Goal: Information Seeking & Learning: Learn about a topic

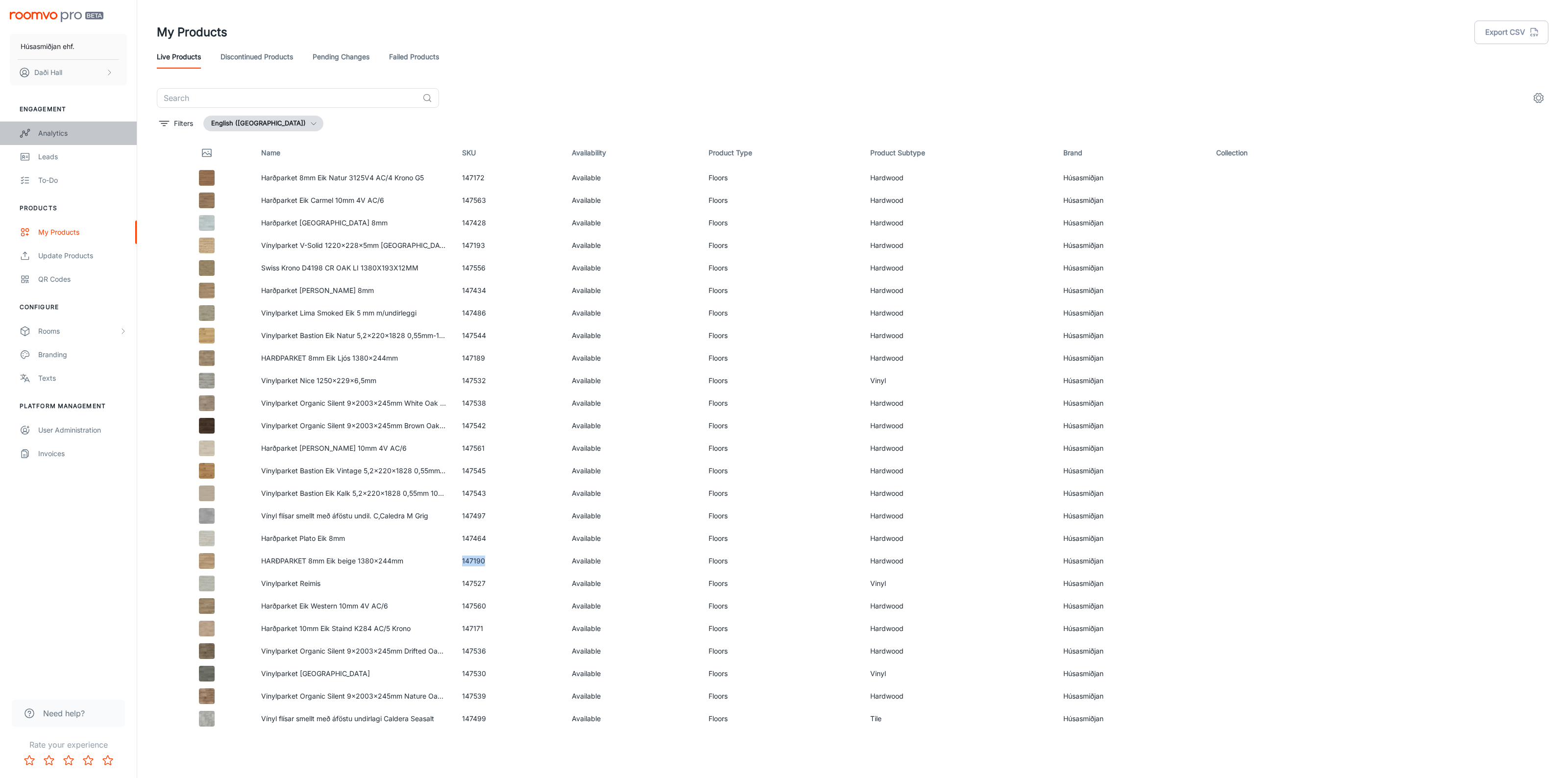
click at [57, 142] on link "Analytics" at bounding box center [68, 133] width 137 height 24
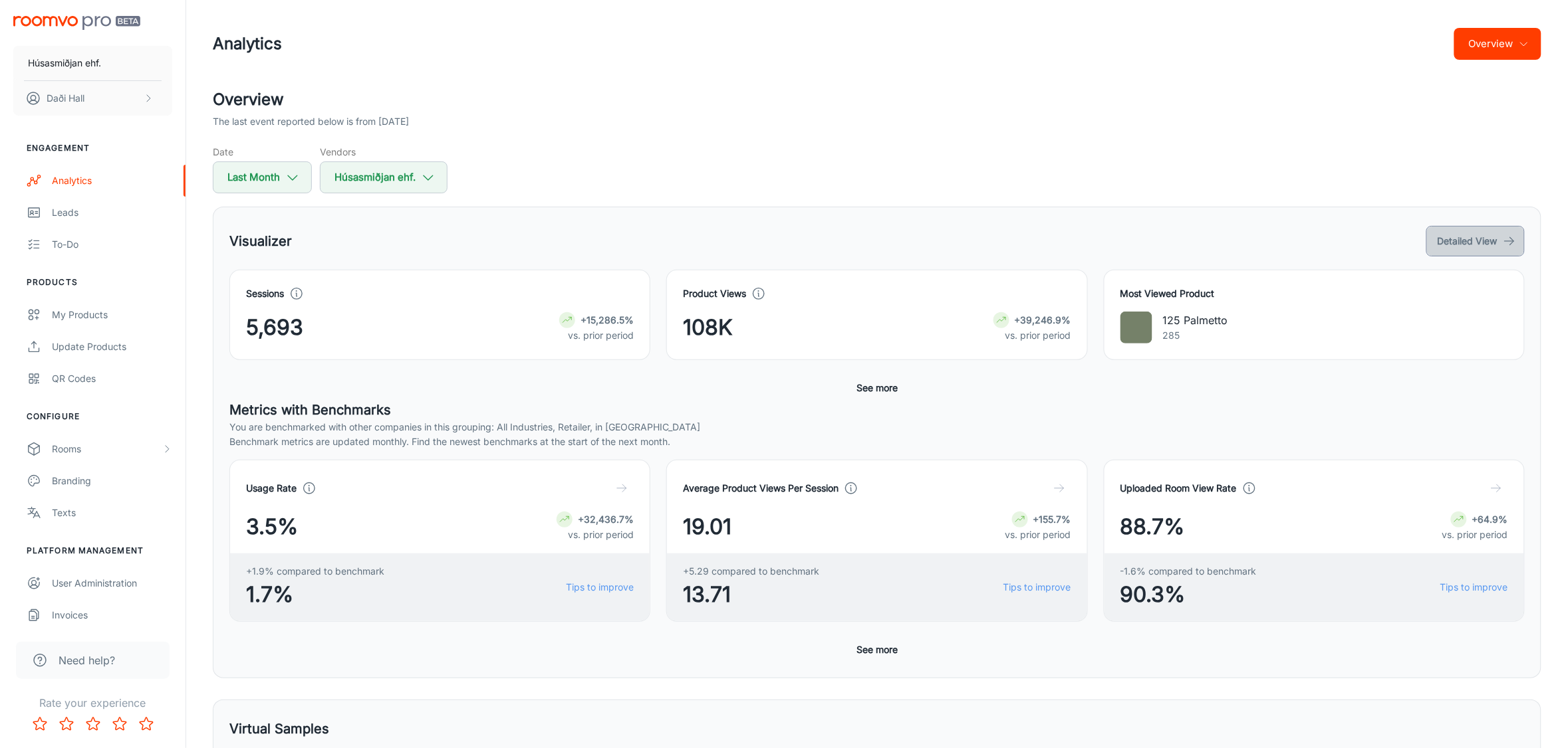
click at [1468, 227] on button "Detailed View" at bounding box center [1475, 241] width 98 height 31
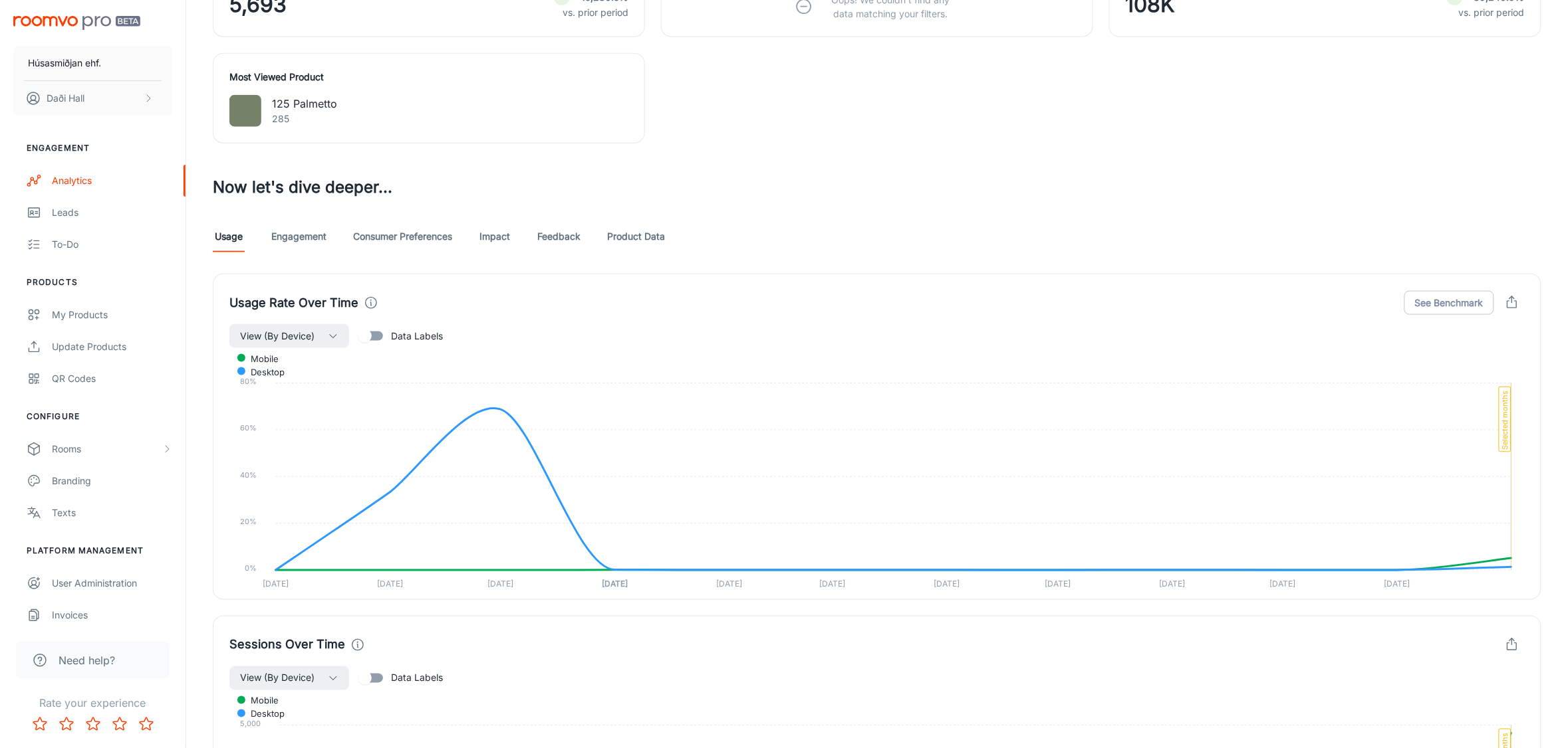
scroll to position [581, 0]
click at [613, 240] on link "Product Data" at bounding box center [636, 235] width 58 height 32
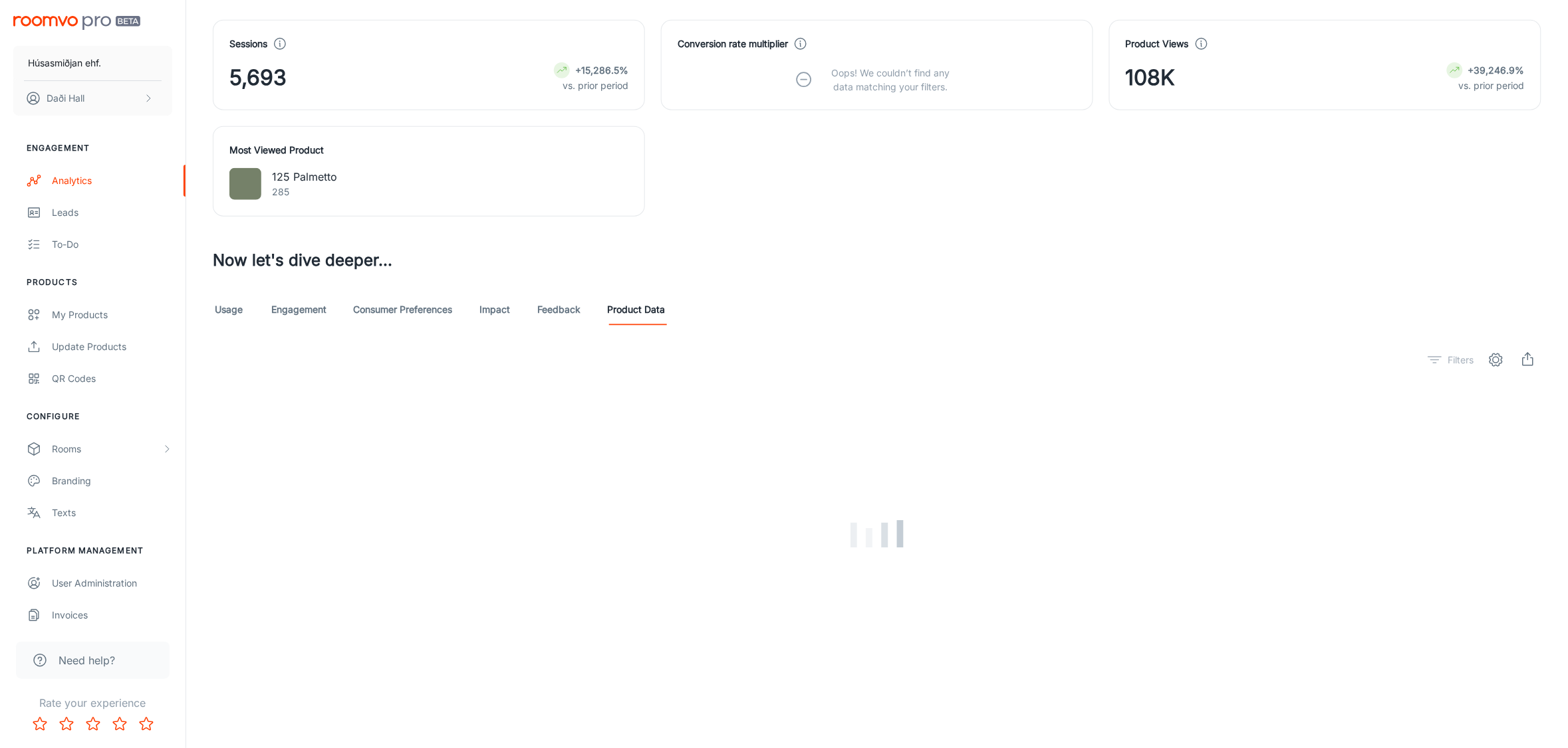
scroll to position [481, 0]
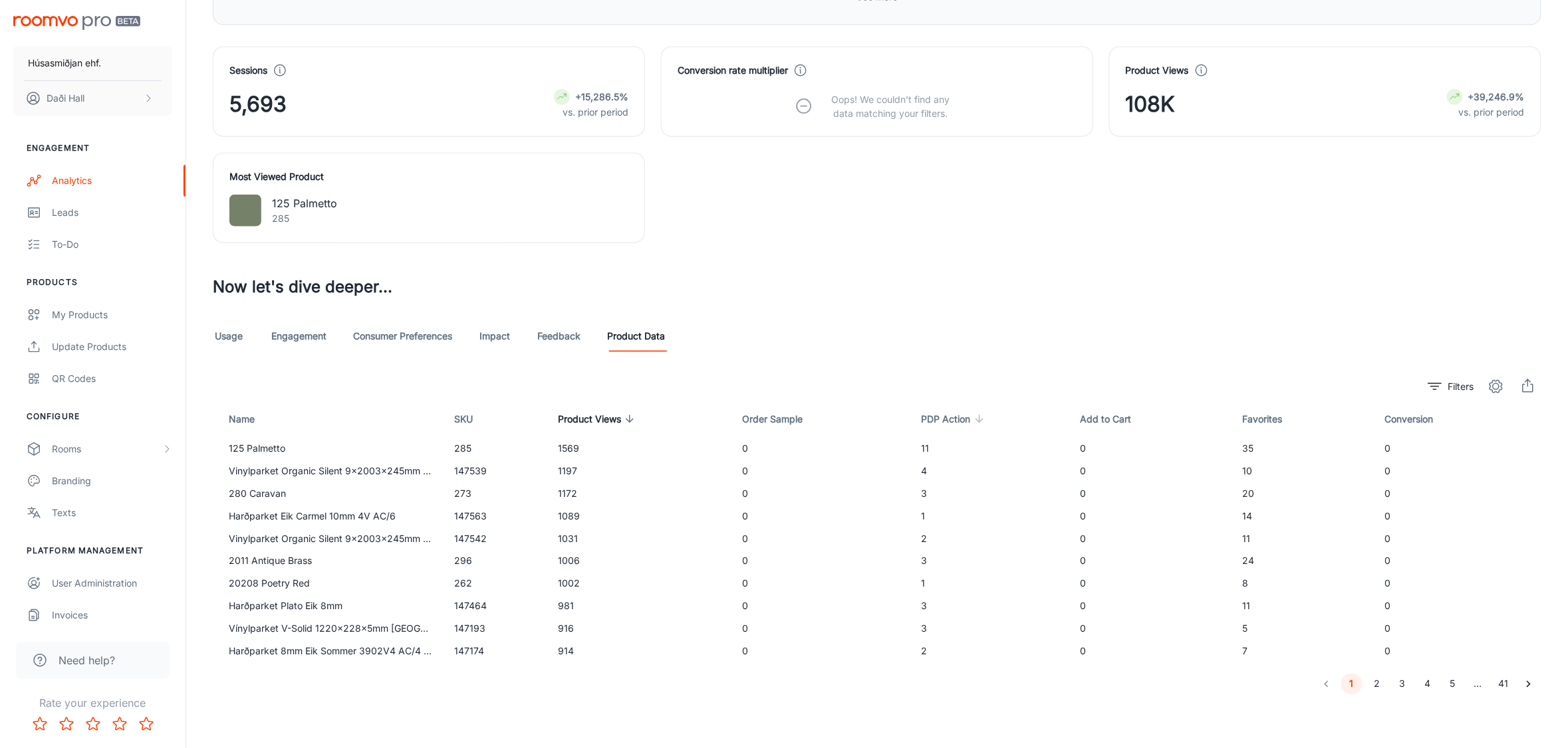
click at [952, 419] on span "PDP Action" at bounding box center [955, 419] width 66 height 16
click at [952, 418] on span "PDP Action" at bounding box center [955, 419] width 66 height 16
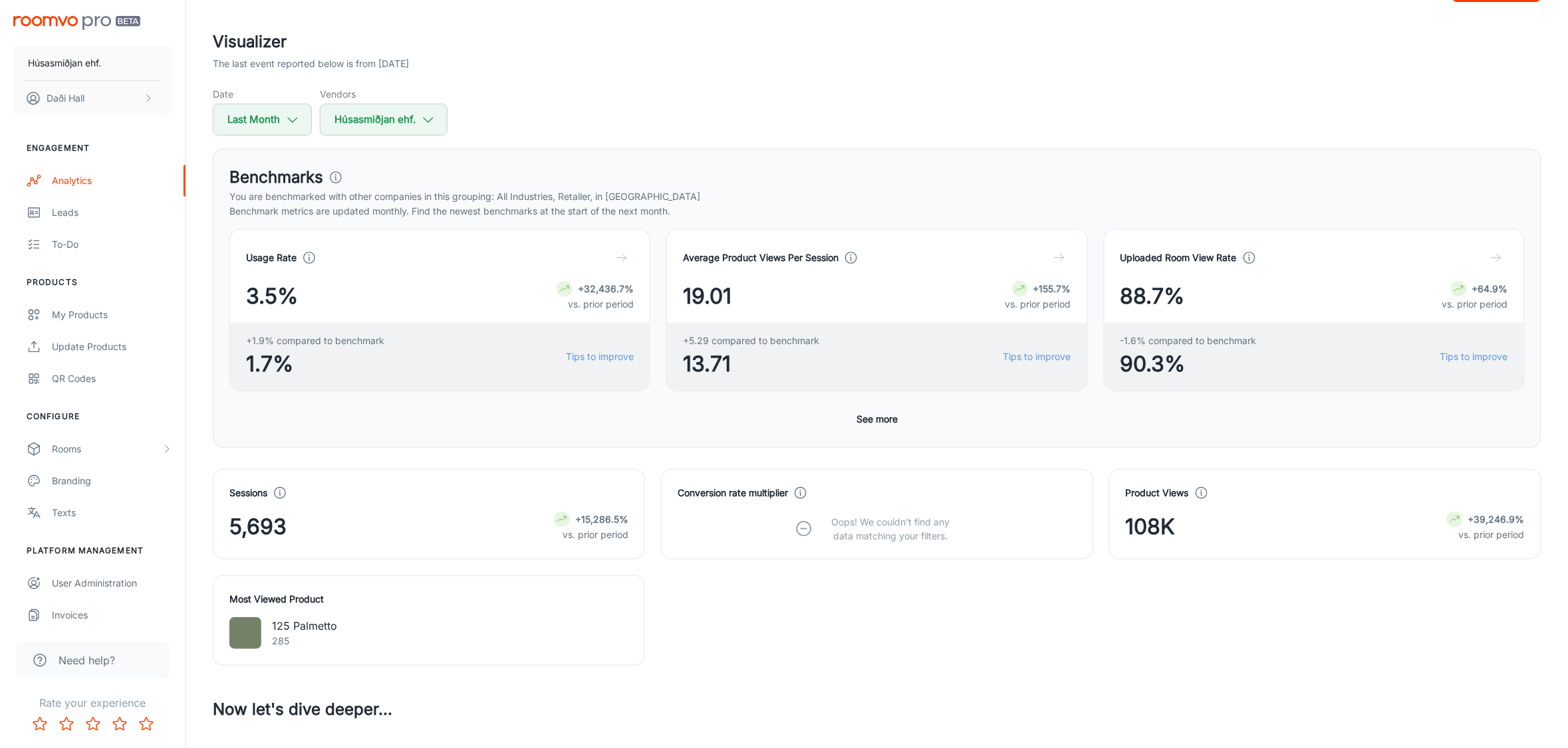
scroll to position [83, 0]
